Goal: Transaction & Acquisition: Subscribe to service/newsletter

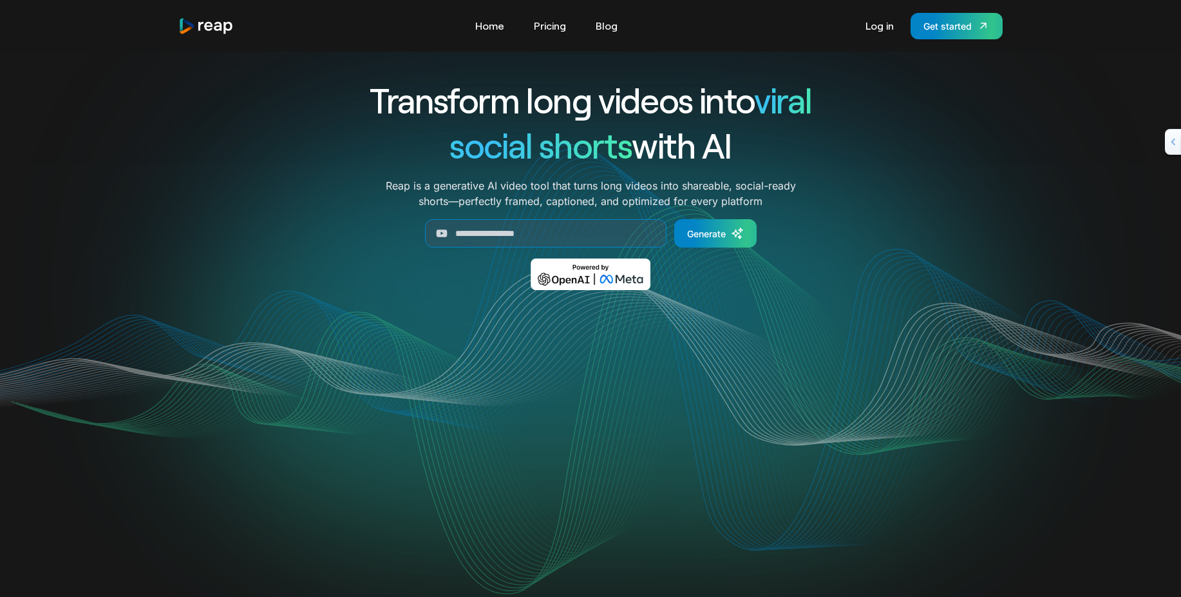
click at [519, 34] on nav "Tools Link Five Link Six Link Seven Business Link Five Link Six Link Seven Home…" at bounding box center [546, 25] width 155 height 21
click at [540, 33] on link "Pricing" at bounding box center [550, 25] width 45 height 21
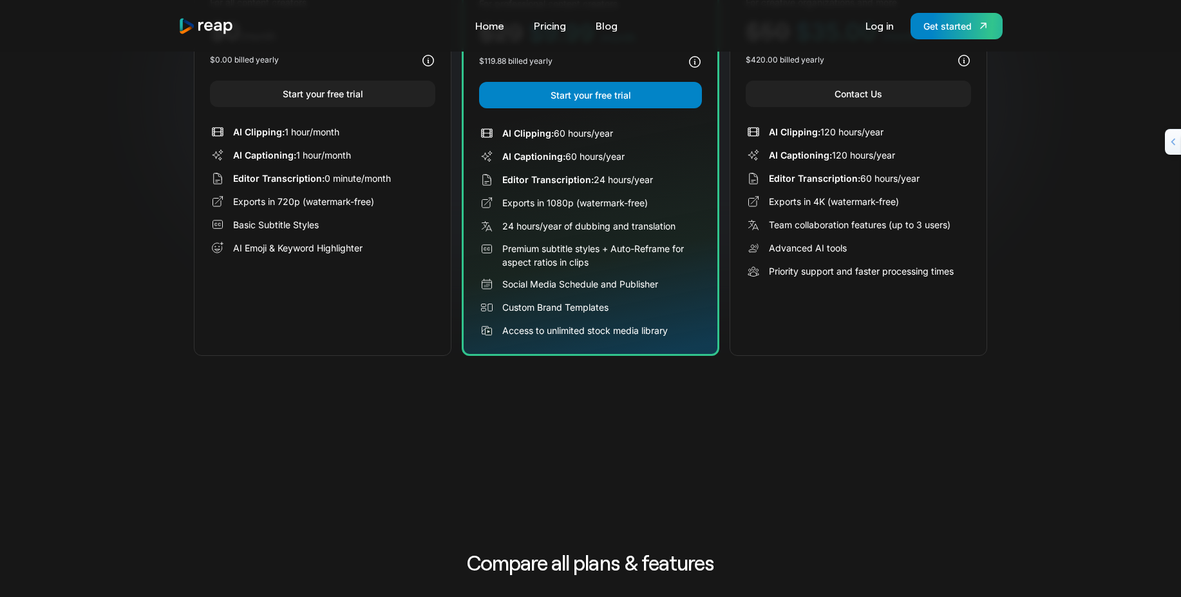
scroll to position [95, 0]
